Goal: Task Accomplishment & Management: Use online tool/utility

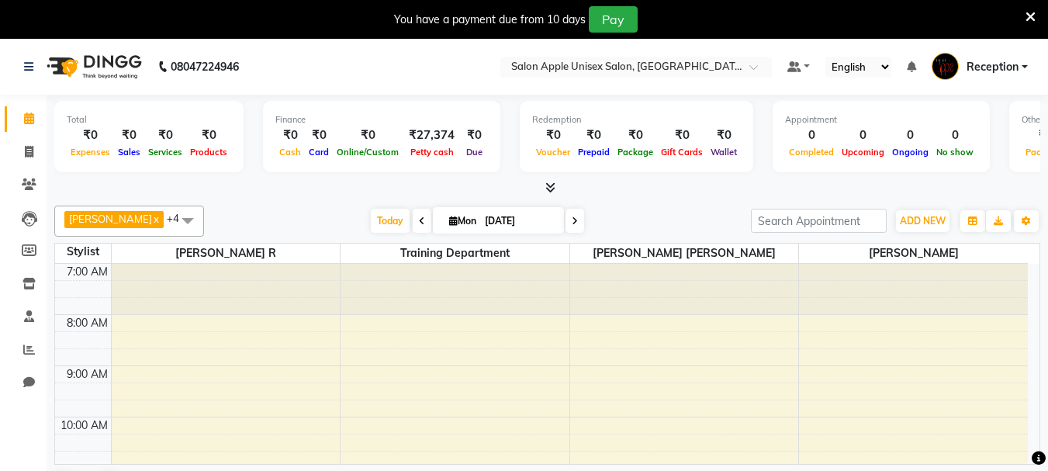
click at [451, 224] on span "Mon" at bounding box center [462, 221] width 35 height 12
select select "9"
select select "2025"
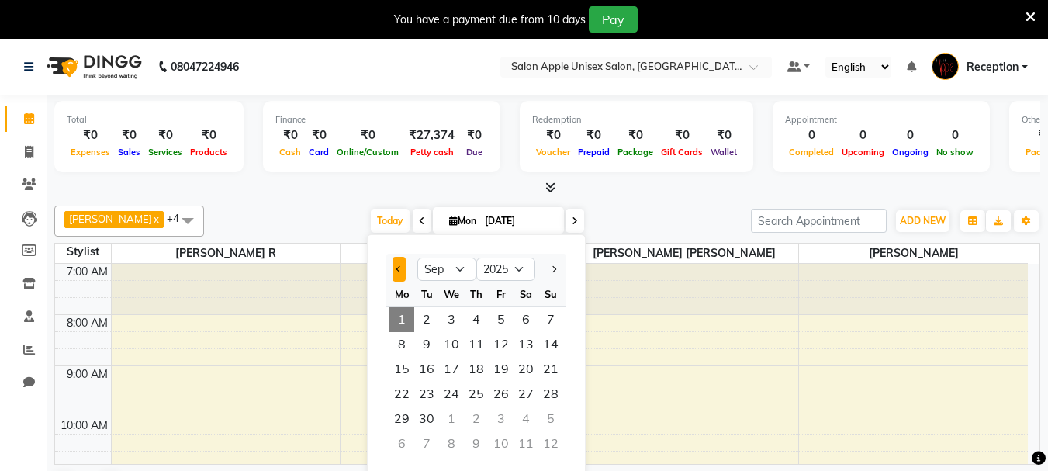
click at [394, 263] on button "Previous month" at bounding box center [398, 269] width 13 height 25
select select "8"
click at [554, 420] on span "31" at bounding box center [550, 418] width 25 height 25
type input "[DATE]"
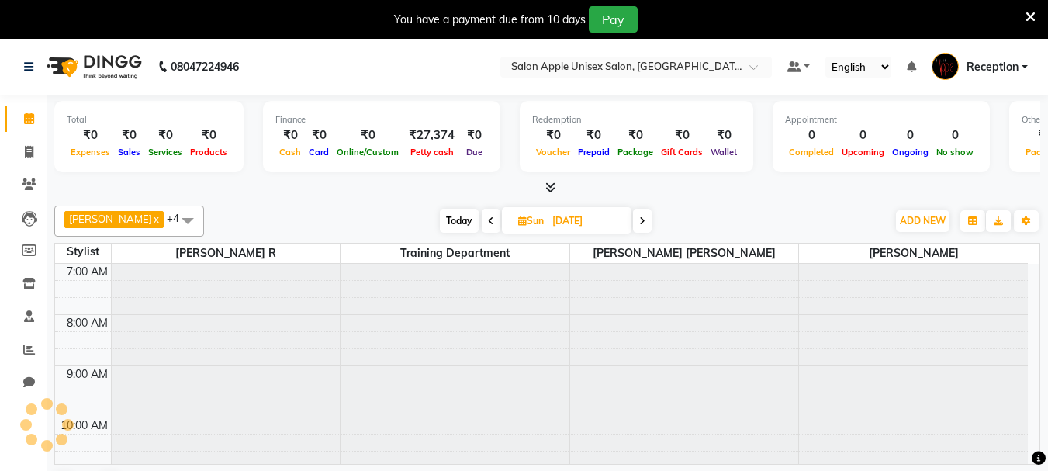
scroll to position [308, 0]
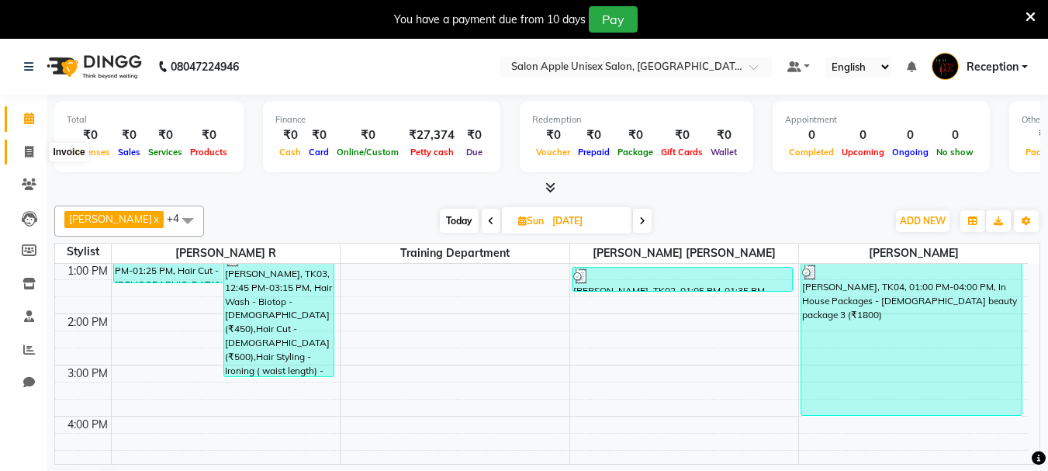
click at [29, 154] on icon at bounding box center [29, 152] width 9 height 12
select select "service"
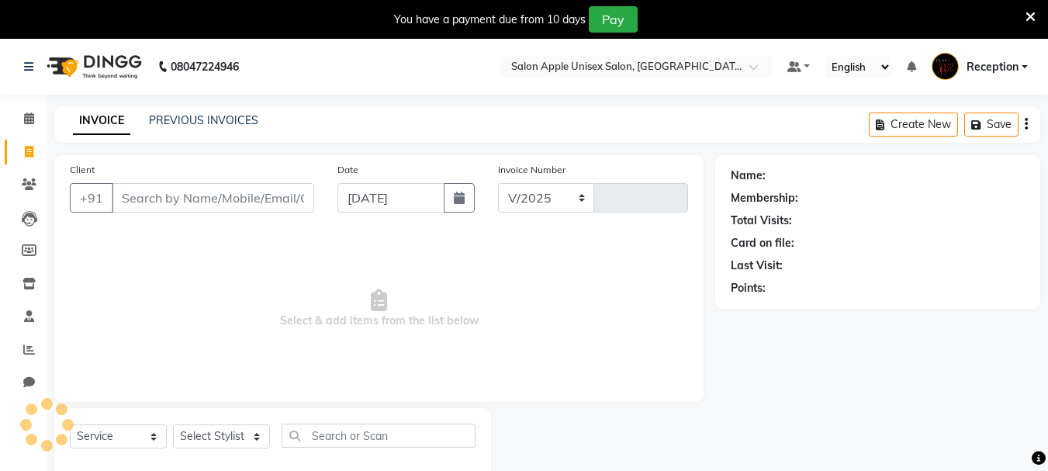
select select "92"
type input "1022"
click at [195, 121] on link "PREVIOUS INVOICES" at bounding box center [203, 120] width 109 height 14
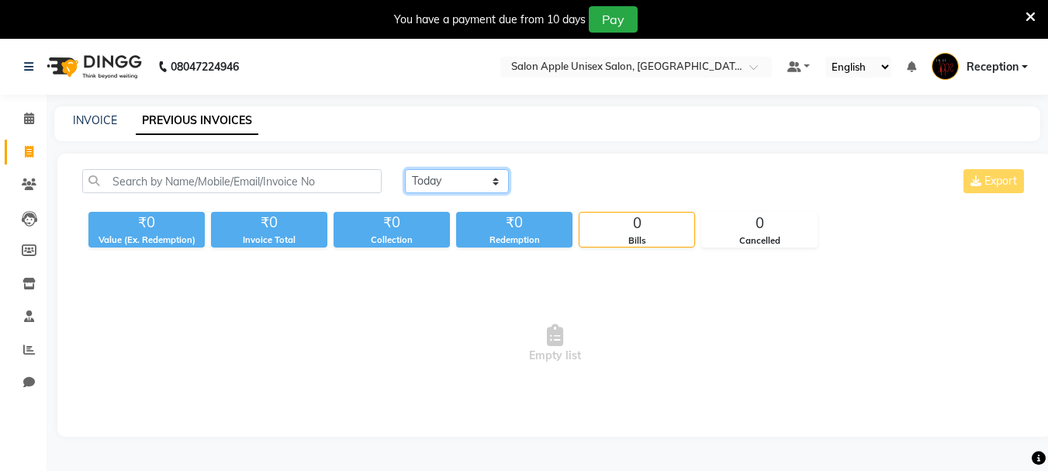
click at [492, 179] on select "[DATE] [DATE] Custom Range" at bounding box center [457, 181] width 104 height 24
select select "[DATE]"
click at [405, 169] on select "[DATE] [DATE] Custom Range" at bounding box center [457, 181] width 104 height 24
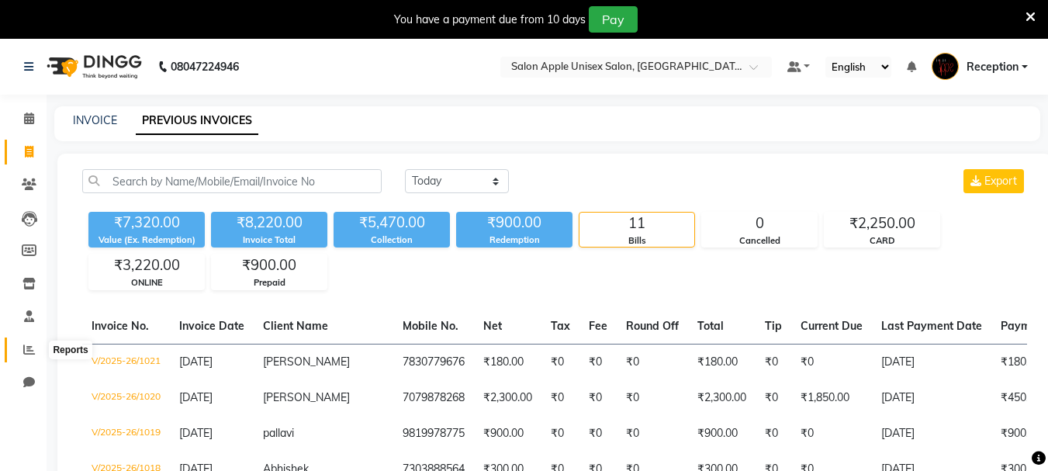
click at [35, 356] on span at bounding box center [29, 350] width 27 height 18
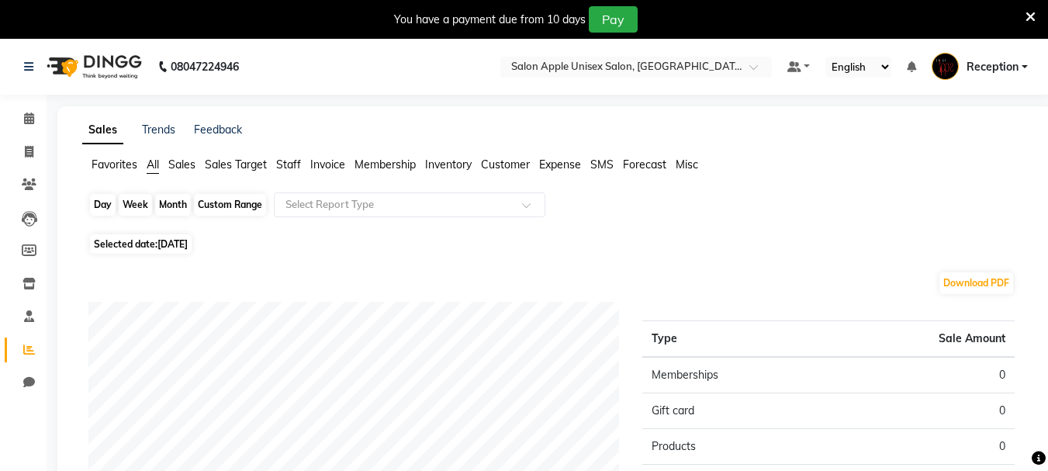
click at [105, 205] on div "Day" at bounding box center [103, 205] width 26 height 22
select select "9"
select select "2025"
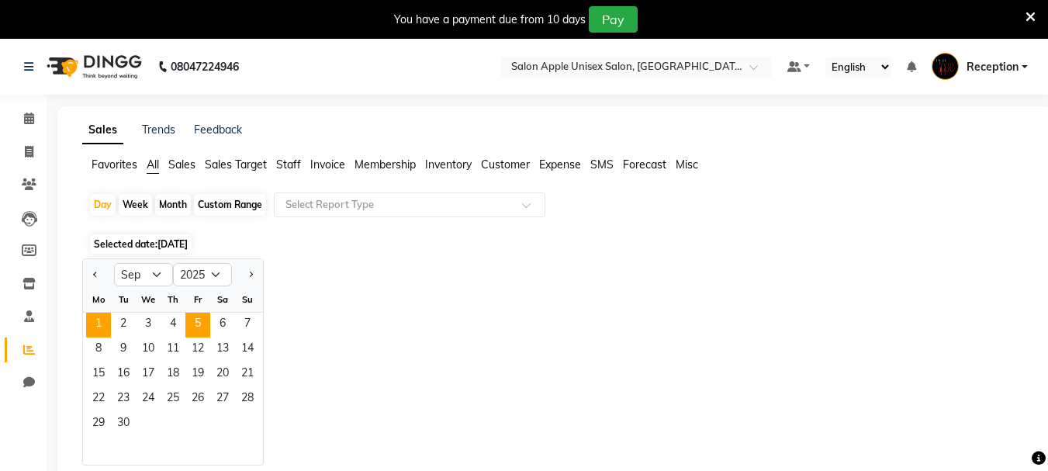
drag, startPoint x: 98, startPoint y: 277, endPoint x: 193, endPoint y: 320, distance: 104.8
click at [129, 277] on ngb-datepicker-navigation "Jan Feb Mar Apr May Jun [DATE] Aug Sep Oct Nov [DATE] 2016 2017 2018 2019 2020 …" at bounding box center [173, 274] width 180 height 25
click at [95, 279] on button "Previous month" at bounding box center [95, 274] width 12 height 25
select select "8"
